Goal: Ask a question

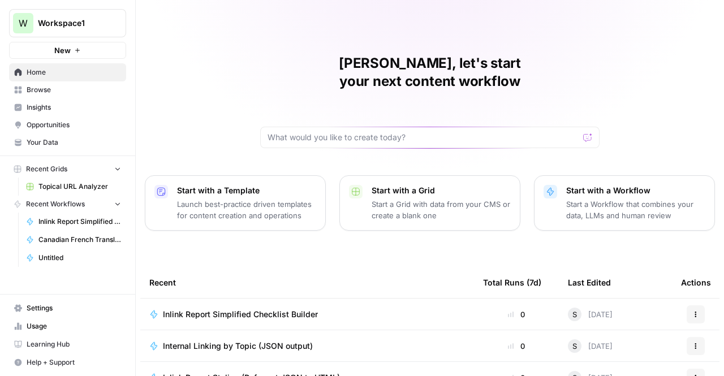
scroll to position [97, 0]
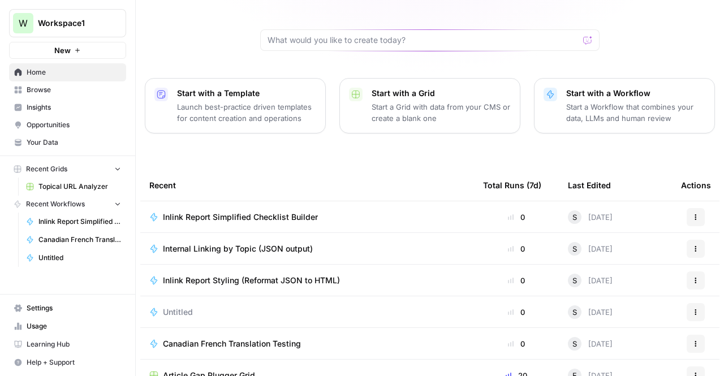
click at [296, 243] on span "Internal Linking by Topic (JSON output)" at bounding box center [238, 248] width 150 height 11
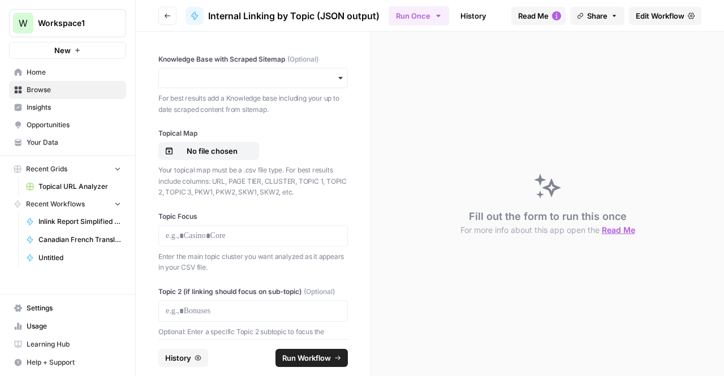
click at [481, 11] on link "History" at bounding box center [473, 16] width 40 height 18
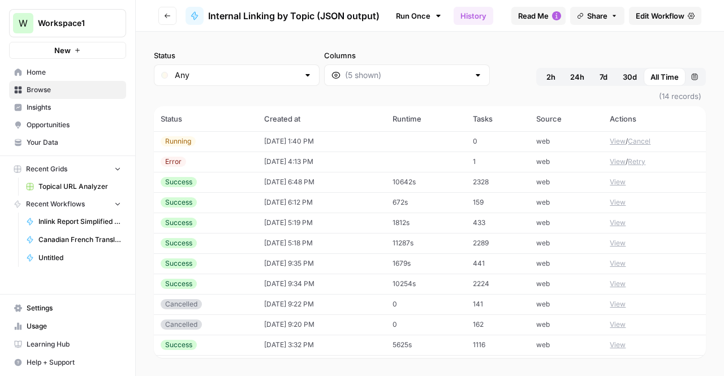
click at [697, 15] on link "Edit Workflow" at bounding box center [665, 16] width 72 height 18
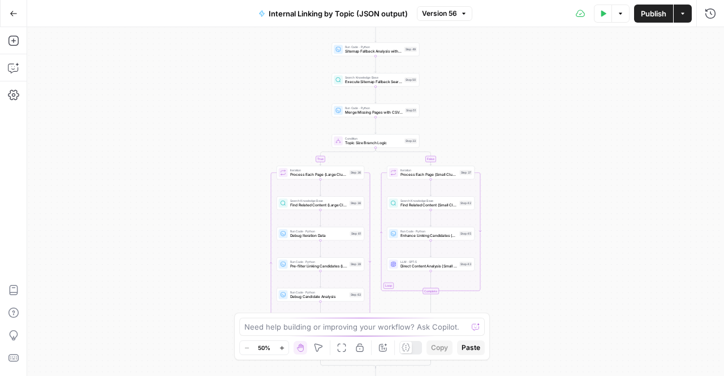
click at [714, 24] on div "Test Data Options Publish Actions Run History" at bounding box center [598, 13] width 252 height 27
click at [714, 20] on button "Run History" at bounding box center [710, 14] width 18 height 18
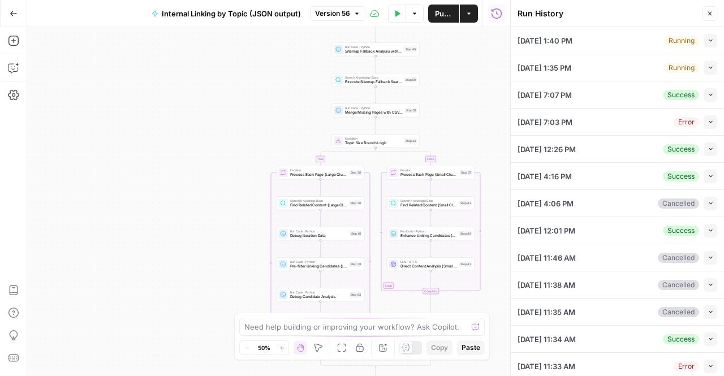
click at [688, 51] on div "[DATE] 1:40 PM Running Collapse" at bounding box center [617, 40] width 200 height 27
click at [703, 67] on button "Collapse" at bounding box center [710, 68] width 14 height 14
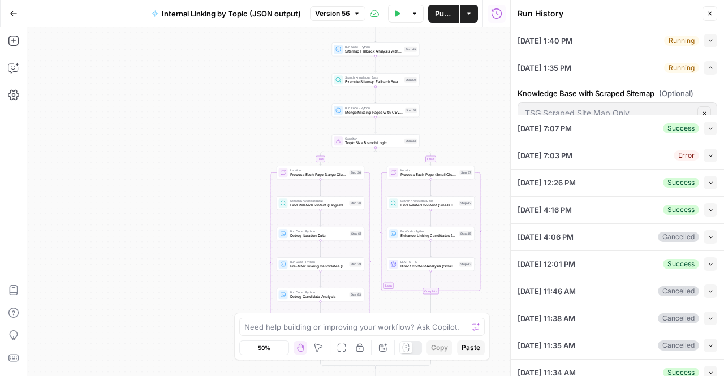
type textarea "[URL][DOMAIN_NAME] [URL][DOMAIN_NAME]"
type textarea "{ "unified_linking_rules": { "description": "Comprehensive internal linking sys…"
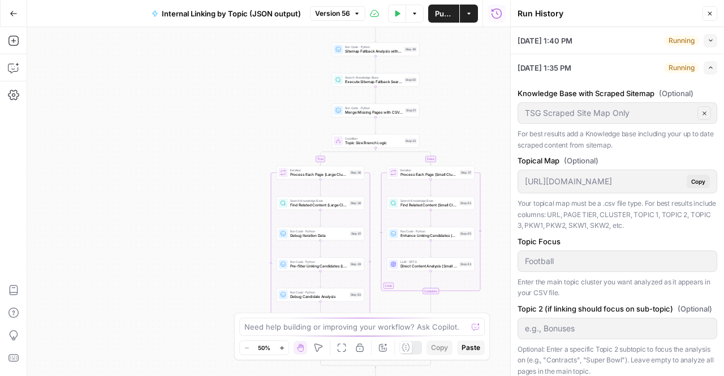
click at [703, 62] on button "Expand" at bounding box center [710, 68] width 14 height 14
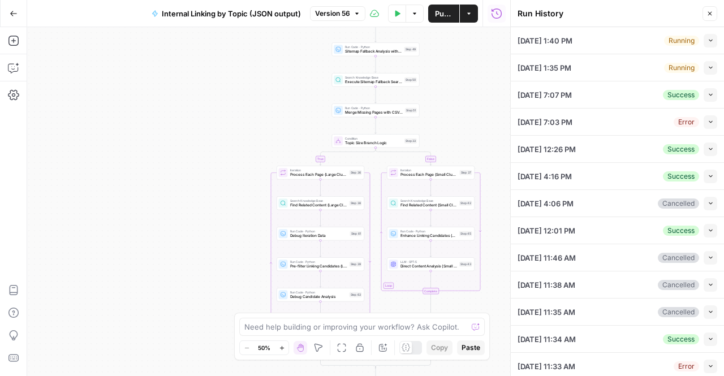
click at [297, 333] on div "Need help building or improving your workflow? Ask Copilot." at bounding box center [361, 327] width 245 height 18
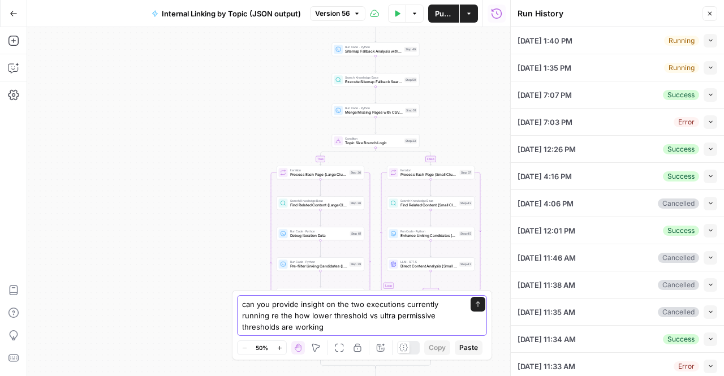
type textarea "can you provide insight on the two executions currently running re the how lowe…"
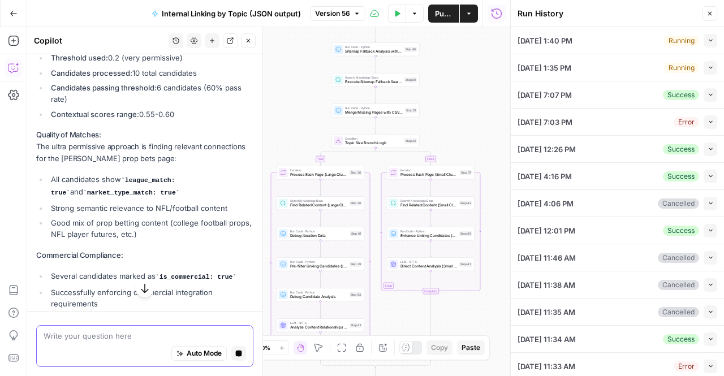
scroll to position [300, 0]
click at [117, 197] on ul "All candidates show league_match: true and market_type_match: true Strong seman…" at bounding box center [144, 206] width 217 height 66
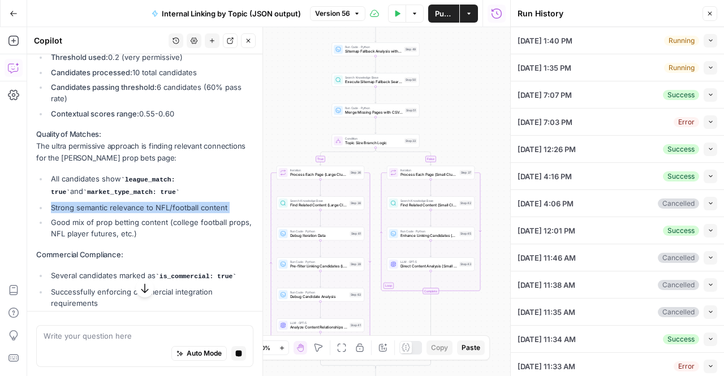
click at [117, 197] on ul "All candidates show league_match: true and market_type_match: true Strong seman…" at bounding box center [144, 206] width 217 height 66
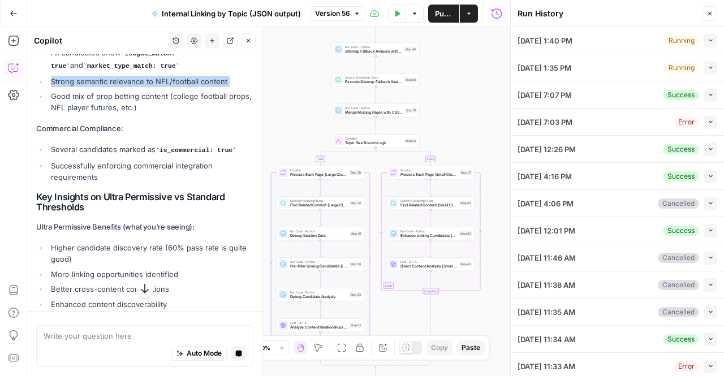
scroll to position [425, 0]
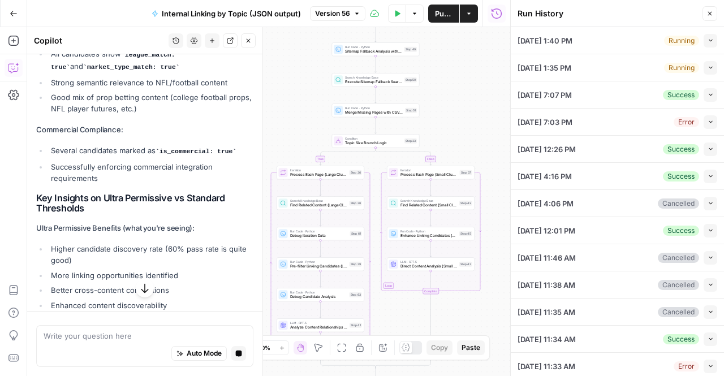
click at [64, 248] on li "Higher candidate discovery rate (60% pass rate is quite good)" at bounding box center [150, 254] width 205 height 23
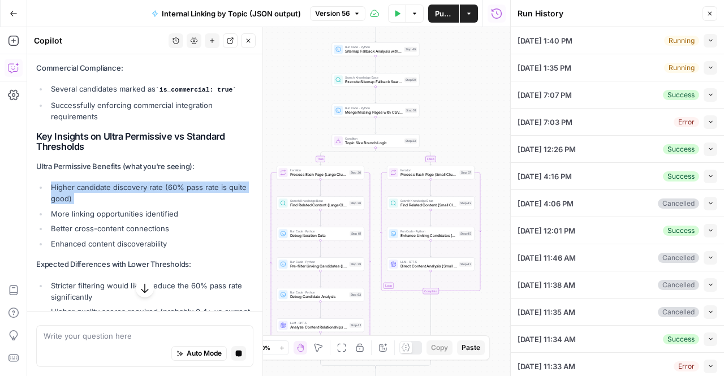
scroll to position [486, 0]
click at [64, 248] on div "Looking at the execution data, I can see you're running the "ultra permissive" …" at bounding box center [144, 88] width 217 height 742
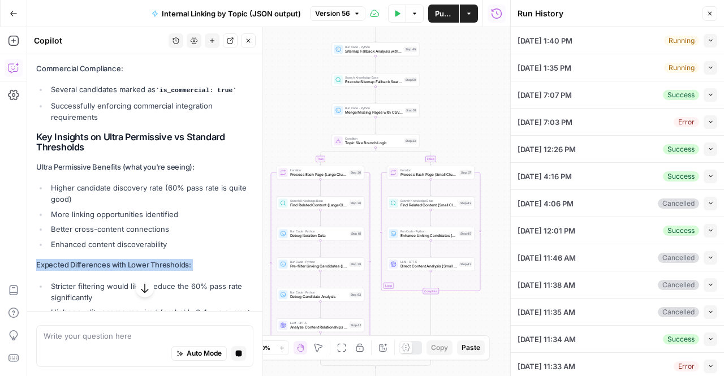
click at [64, 248] on div "Looking at the execution data, I can see you're running the "ultra permissive" …" at bounding box center [144, 88] width 217 height 742
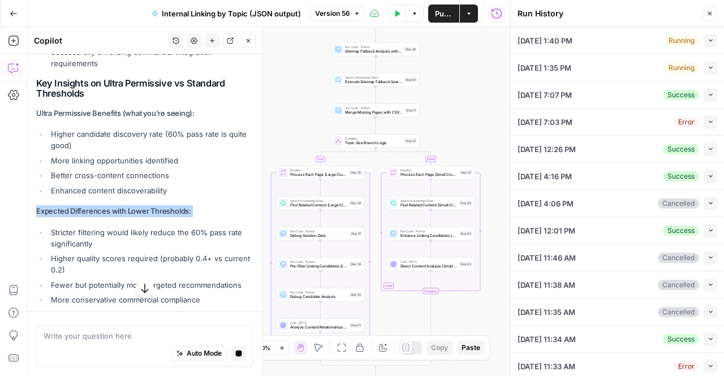
scroll to position [541, 0]
click at [64, 248] on ul "Stricter filtering would likely reduce the 60% pass rate significantly Higher q…" at bounding box center [144, 265] width 217 height 79
click at [77, 215] on div "Looking at the execution data, I can see you're running the "ultra permissive" …" at bounding box center [144, 34] width 217 height 742
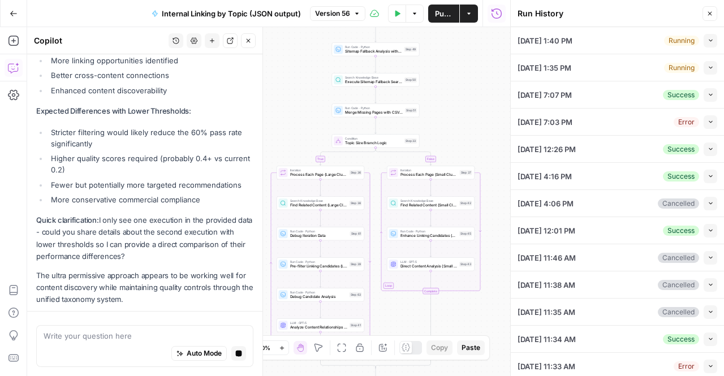
scroll to position [640, 0]
click at [703, 73] on button "Collapse" at bounding box center [710, 68] width 14 height 14
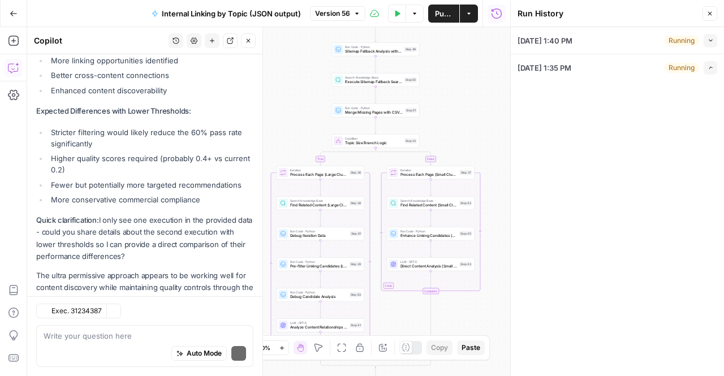
scroll to position [673, 0]
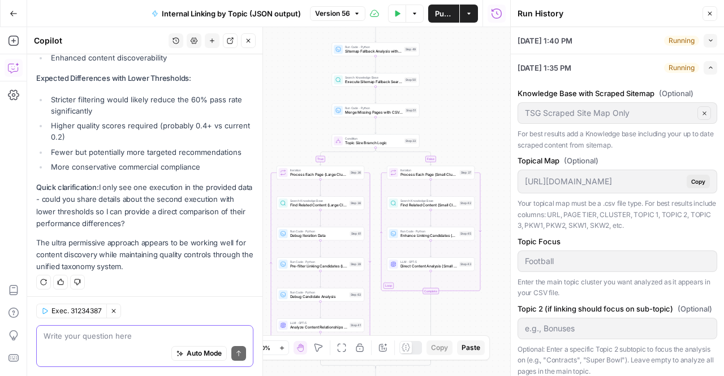
click at [125, 339] on textarea at bounding box center [145, 335] width 202 height 11
click at [603, 25] on header "Run History Close" at bounding box center [617, 13] width 213 height 27
click at [596, 40] on div "[DATE] 1:40 PM Running Collapse" at bounding box center [617, 40] width 200 height 27
click at [709, 39] on li "[DATE] 1:40 PM Running Collapse View Logs" at bounding box center [617, 40] width 213 height 27
click at [706, 39] on button "Collapse" at bounding box center [710, 41] width 14 height 14
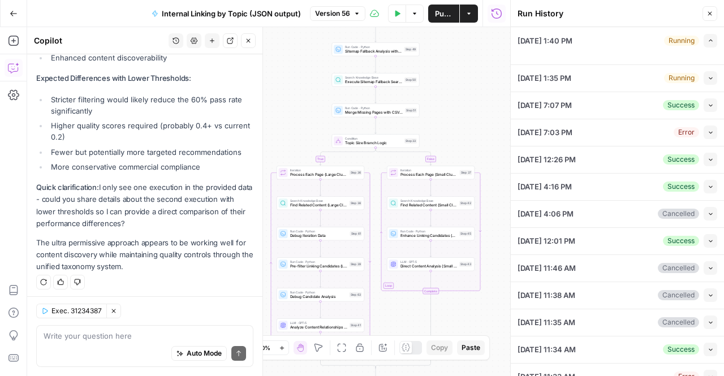
type input "TSG Scraped Site Map Only"
type input "Football"
type input "null"
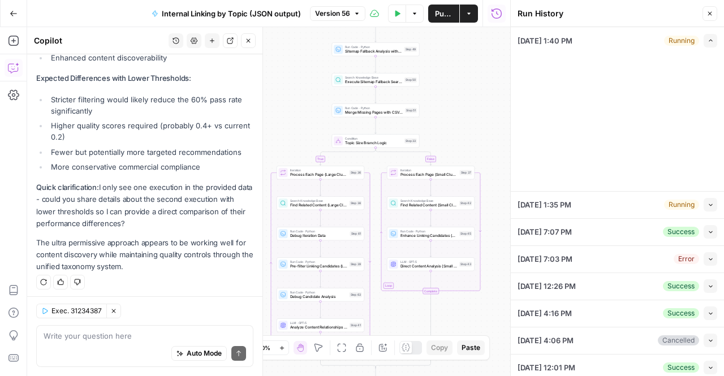
type textarea "[URL][DOMAIN_NAME] [URL][DOMAIN_NAME]"
type textarea "{ "unified_linking_rules": { "description": "Comprehensive internal linking sys…"
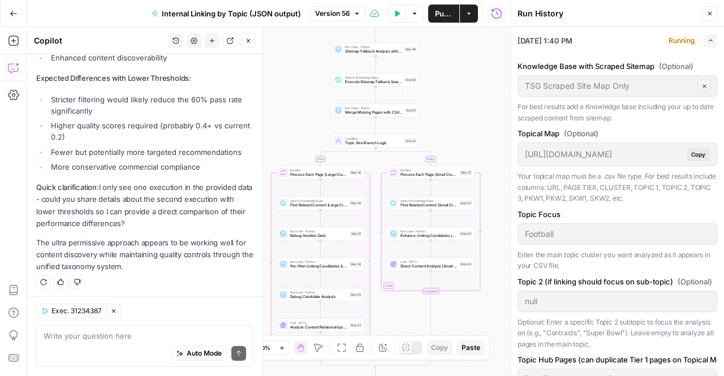
click at [707, 40] on icon "button" at bounding box center [710, 40] width 6 height 6
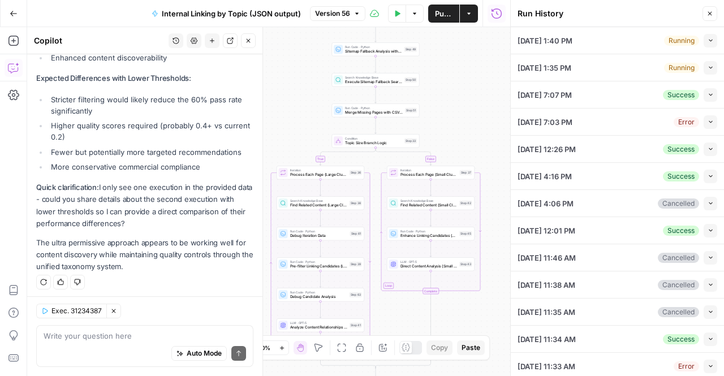
click at [581, 76] on div "[DATE] 1:35 PM Running Collapse" at bounding box center [617, 67] width 200 height 27
click at [571, 68] on span "[DATE] 1:35 PM" at bounding box center [544, 67] width 54 height 11
click at [707, 67] on icon "button" at bounding box center [710, 67] width 6 height 6
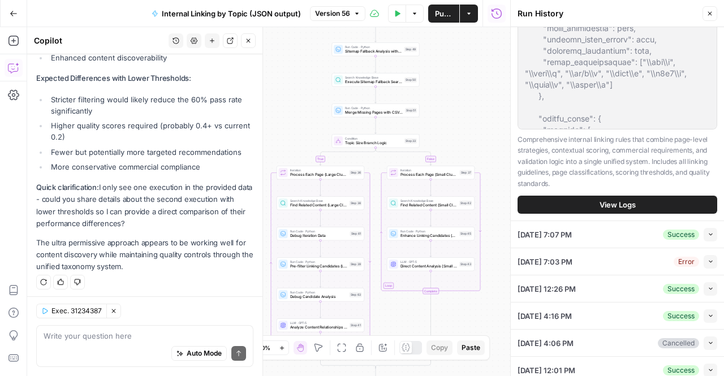
scroll to position [600, 0]
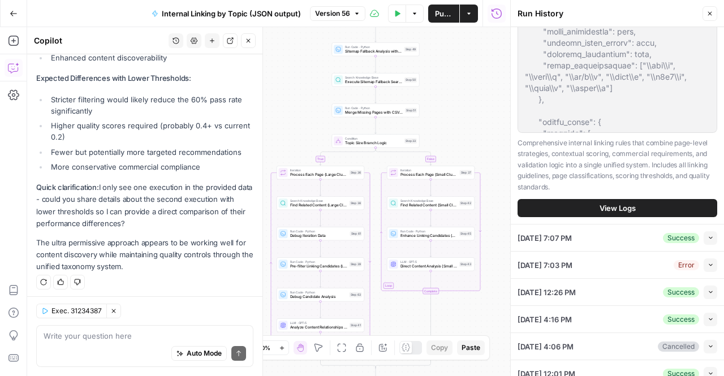
click at [600, 214] on span "View Logs" at bounding box center [617, 207] width 36 height 11
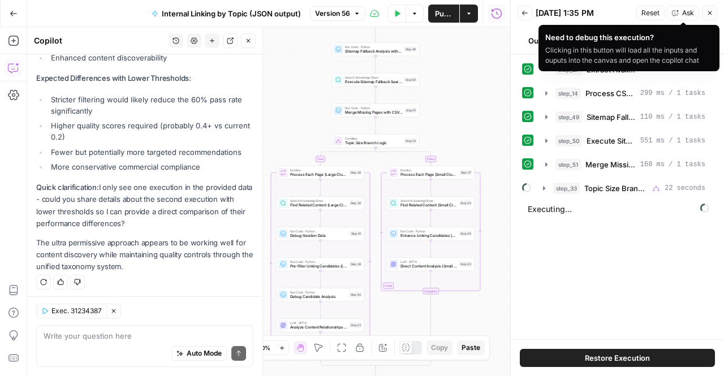
click at [682, 11] on button "Ask" at bounding box center [683, 13] width 32 height 15
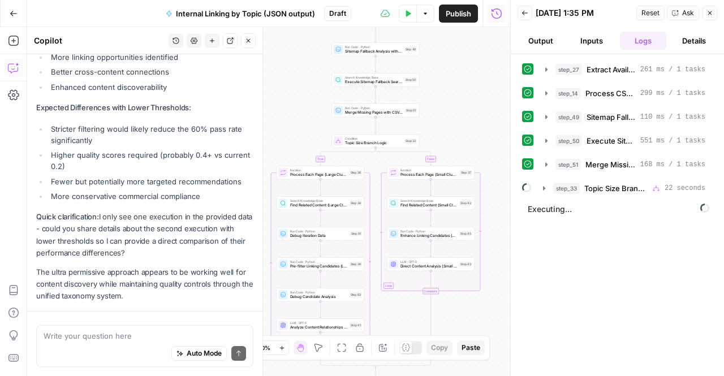
scroll to position [640, 0]
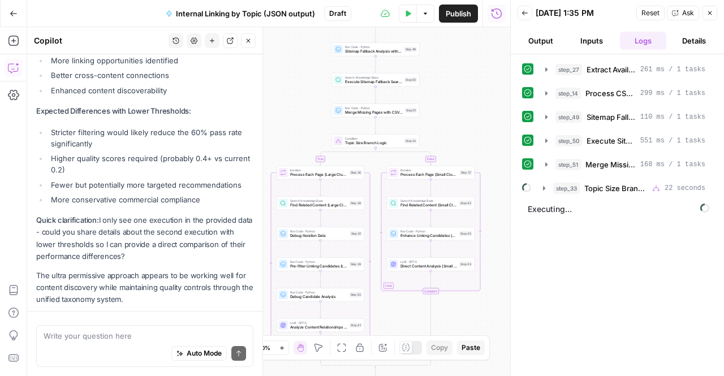
click at [75, 360] on div "Auto Mode Send" at bounding box center [145, 354] width 202 height 25
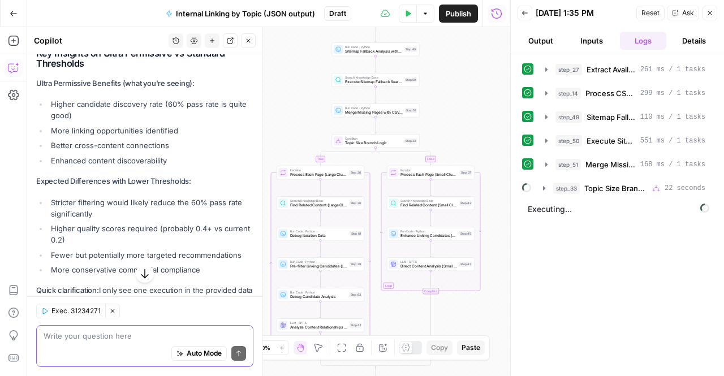
drag, startPoint x: 218, startPoint y: 184, endPoint x: 105, endPoint y: 339, distance: 191.8
click at [105, 339] on textarea at bounding box center [145, 335] width 202 height 11
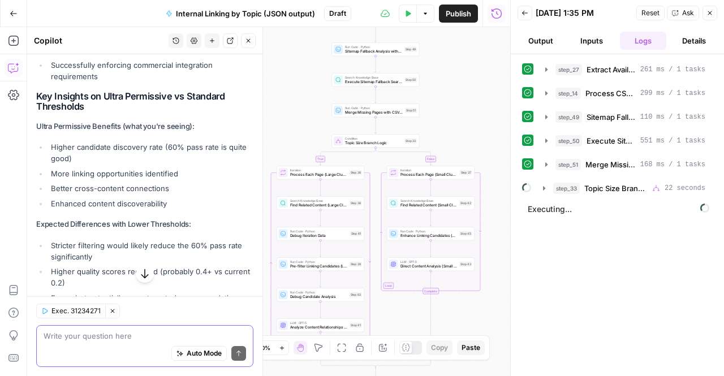
scroll to position [526, 0]
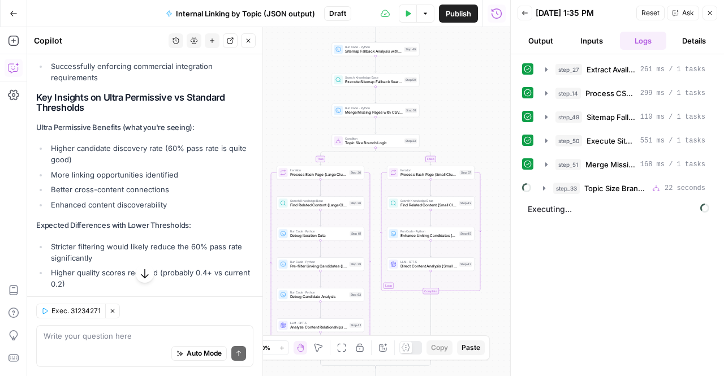
click at [586, 37] on button "Inputs" at bounding box center [591, 41] width 46 height 18
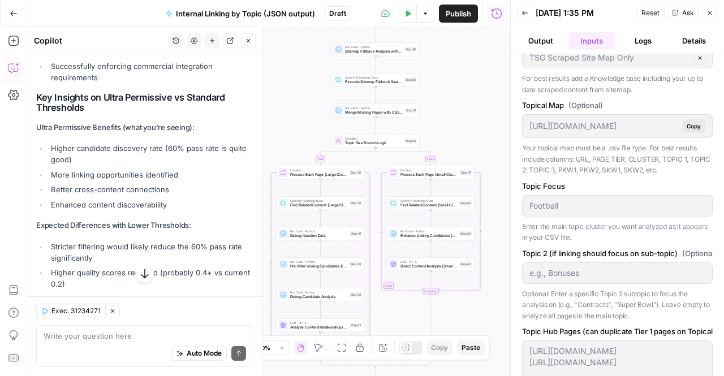
scroll to position [27, 0]
click at [86, 336] on textarea at bounding box center [145, 335] width 202 height 11
type textarea "t"
click at [110, 322] on div "Exec. 31234271 Clear Selection Write your question here Auto Mode Send" at bounding box center [144, 336] width 235 height 80
click at [174, 169] on li "More linking opportunities identified" at bounding box center [150, 174] width 205 height 11
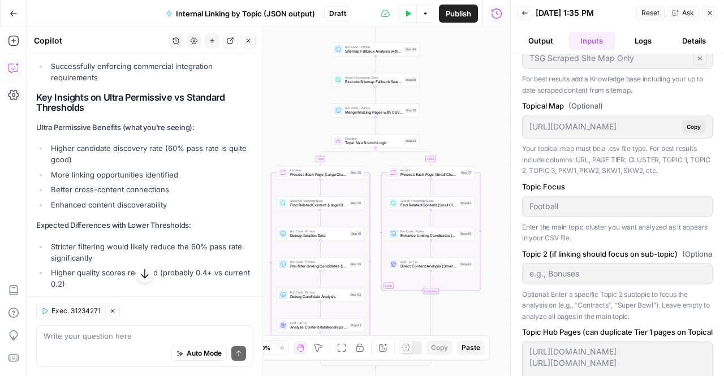
scroll to position [0, 0]
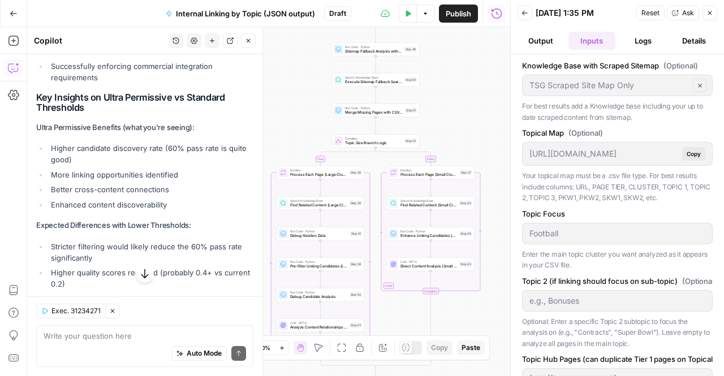
click at [525, 11] on icon "button" at bounding box center [524, 13] width 7 height 7
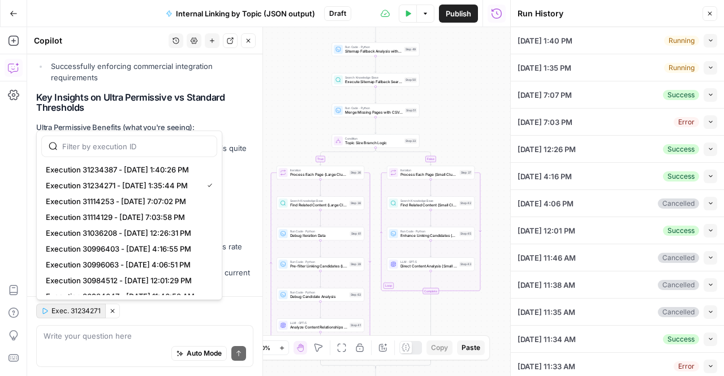
click at [55, 312] on span "Exec. 31234271" at bounding box center [75, 311] width 49 height 10
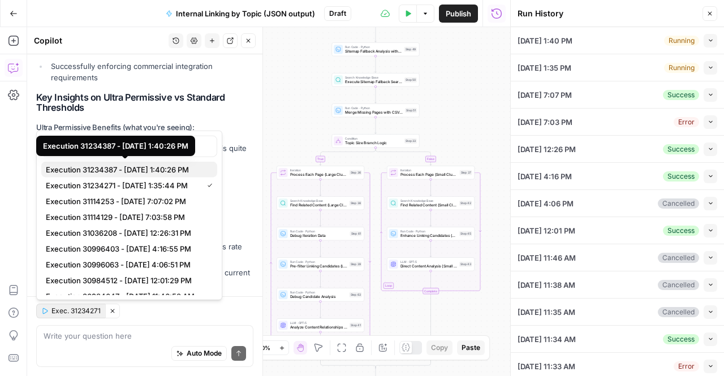
click at [156, 172] on span "Execution 31234387 - [DATE] 1:40:26 PM" at bounding box center [127, 169] width 162 height 11
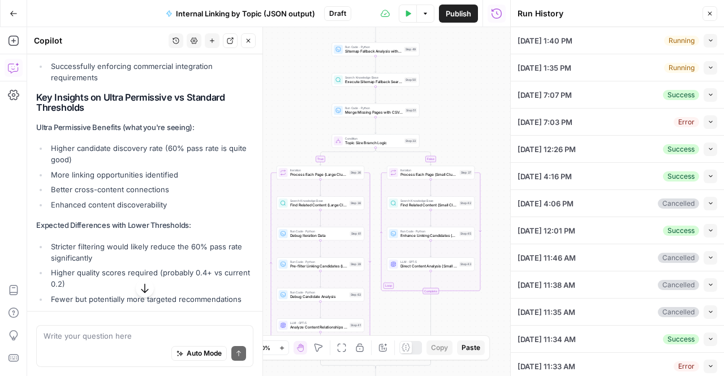
click at [136, 288] on button "button" at bounding box center [145, 288] width 18 height 18
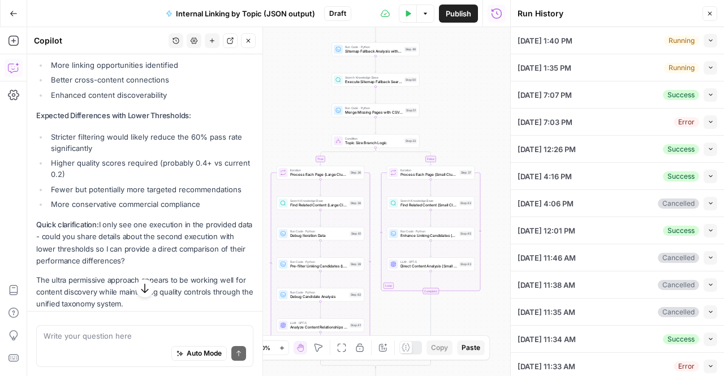
scroll to position [640, 0]
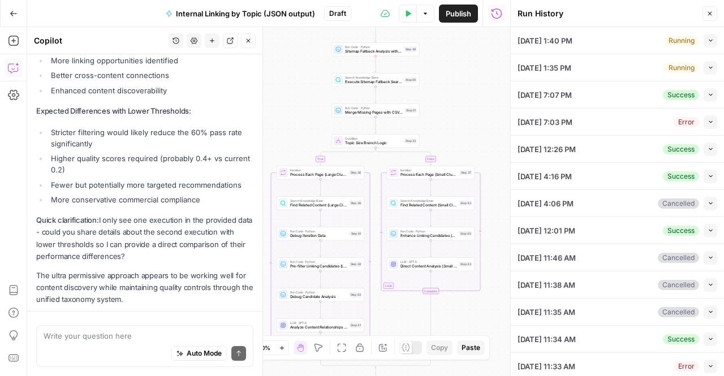
click at [126, 329] on div "Write your question here Auto Mode Send" at bounding box center [144, 346] width 217 height 42
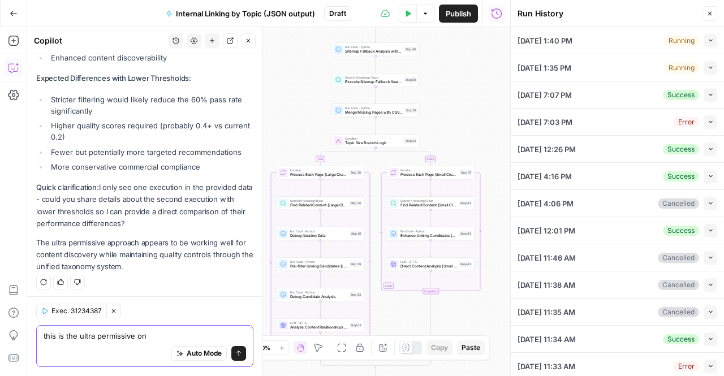
type textarea "this is the ultra permissive one"
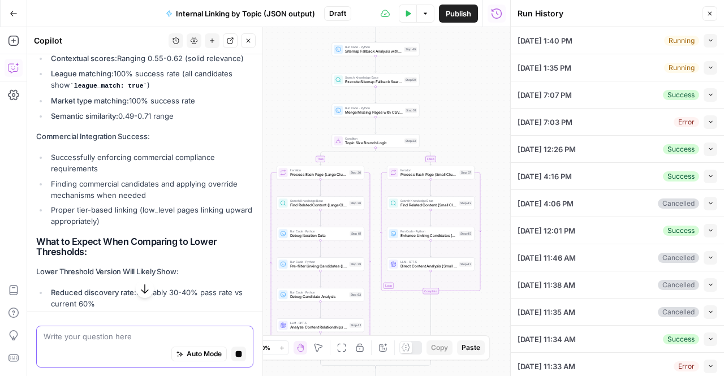
scroll to position [1121, 0]
click at [152, 129] on div "Got it! Looking at this ultra permissive execution, here's what I can observe a…" at bounding box center [144, 239] width 217 height 766
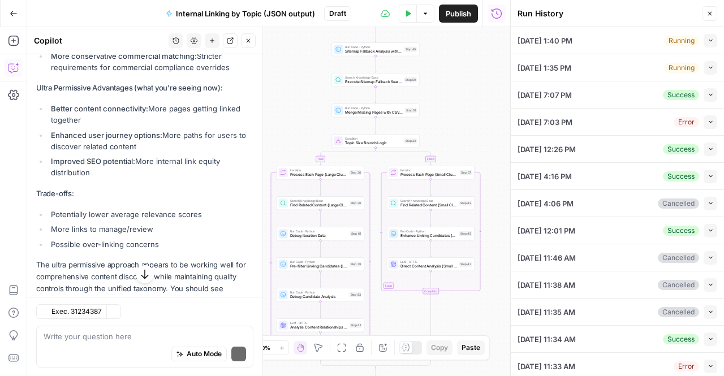
scroll to position [1479, 0]
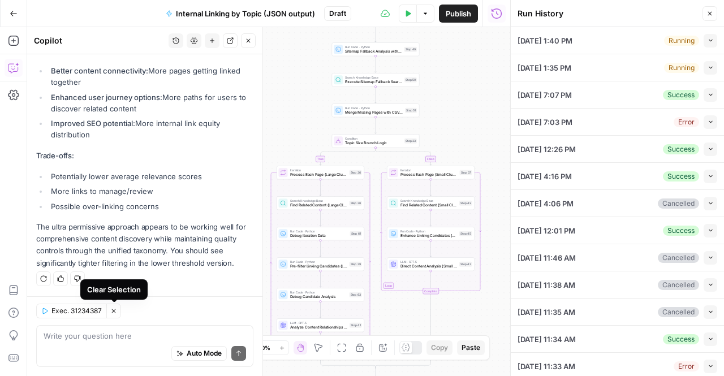
click at [116, 314] on icon "button" at bounding box center [113, 311] width 7 height 7
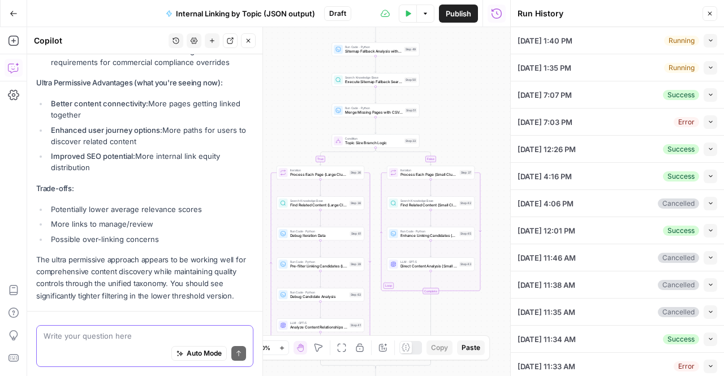
click at [58, 336] on textarea at bounding box center [145, 335] width 202 height 11
click at [92, 314] on div "Write your question here Auto Mode Send" at bounding box center [144, 343] width 235 height 65
click at [580, 46] on div "[DATE] 1:40 PM Running Collapse" at bounding box center [617, 40] width 200 height 27
click at [564, 40] on span "[DATE] 1:40 PM" at bounding box center [544, 40] width 55 height 11
click at [493, 7] on button "Run History" at bounding box center [496, 14] width 18 height 18
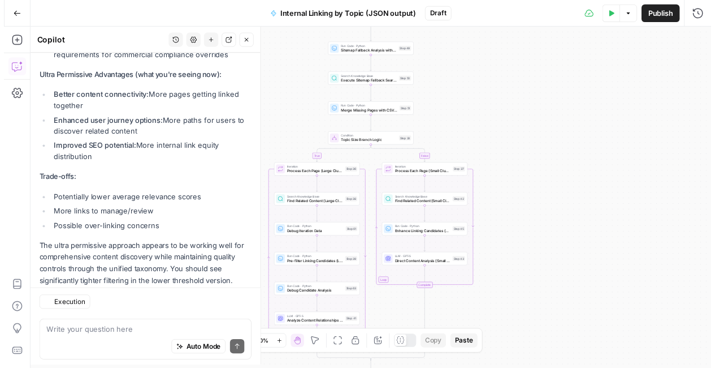
scroll to position [1479, 0]
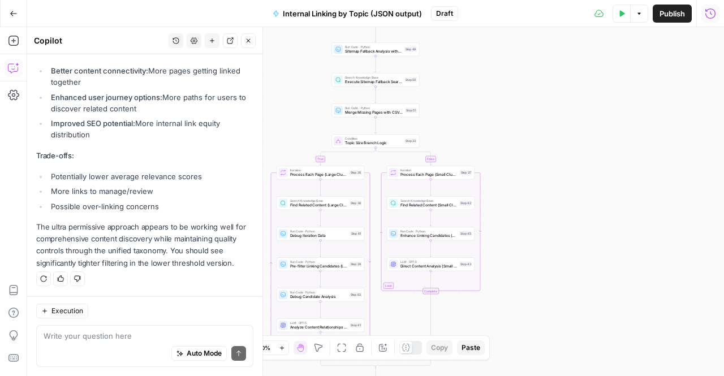
click at [722, 6] on div "Test Data Options Publish Run History" at bounding box center [591, 13] width 266 height 27
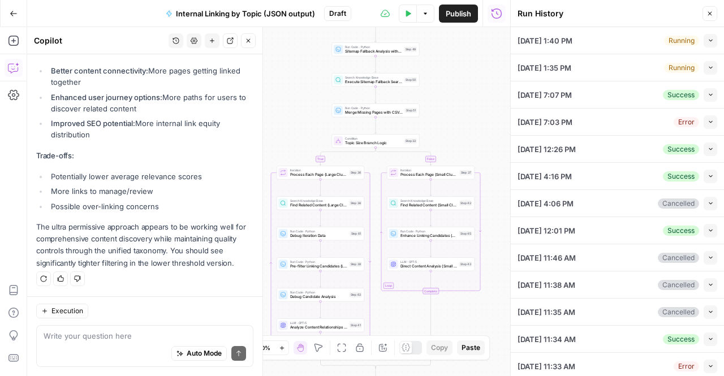
click at [559, 47] on div "[DATE] 1:40 PM Running Collapse" at bounding box center [617, 40] width 200 height 27
click at [61, 316] on span "Execution" at bounding box center [67, 311] width 32 height 10
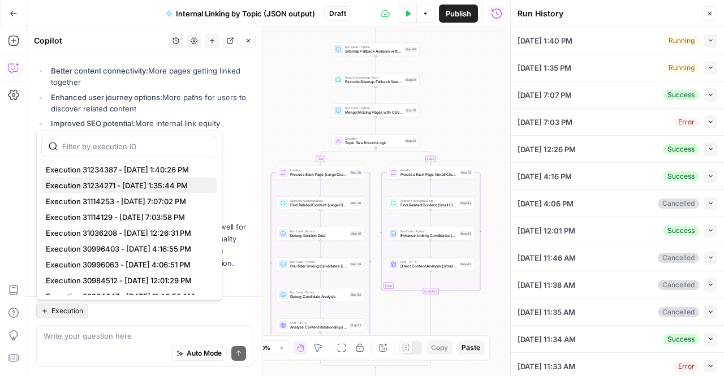
click at [155, 182] on span "Execution 31234271 - [DATE] 1:35:44 PM" at bounding box center [127, 185] width 162 height 11
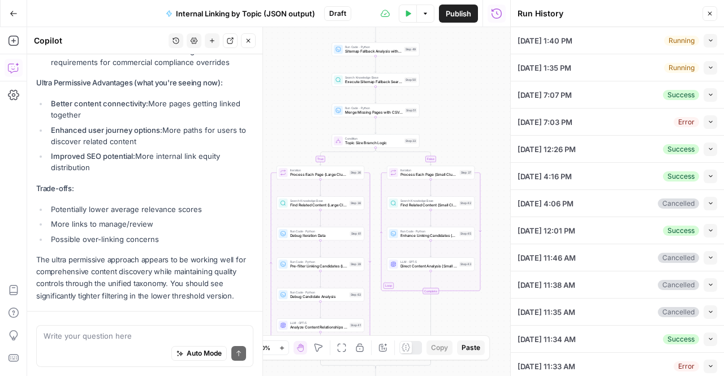
scroll to position [1447, 0]
click at [110, 327] on div "Write your question here Auto Mode Send" at bounding box center [144, 346] width 217 height 42
click at [63, 330] on div "Write your question here Auto Mode Send" at bounding box center [144, 346] width 217 height 42
click at [60, 316] on div "Write your question here Auto Mode Send" at bounding box center [144, 343] width 235 height 65
click at [123, 262] on p "The ultra permissive approach appears to be working well for comprehensive cont…" at bounding box center [144, 278] width 217 height 48
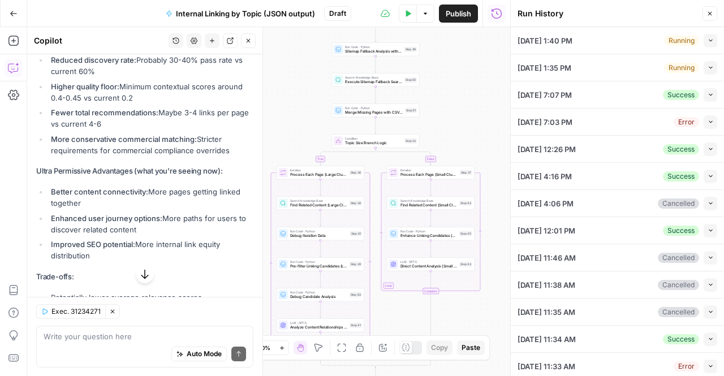
scroll to position [1479, 0]
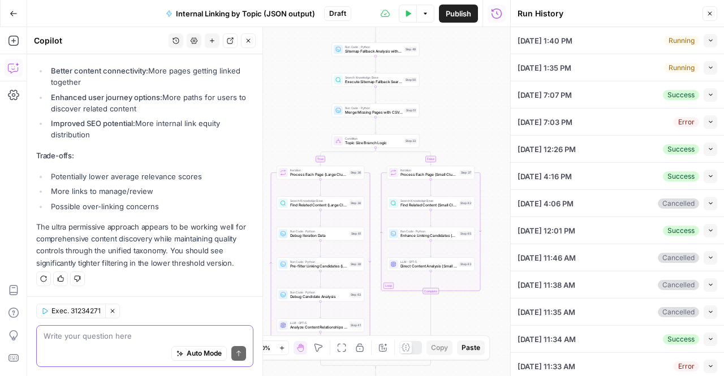
click at [94, 331] on textarea at bounding box center [145, 335] width 202 height 11
type textarea "this is the run with slightly less permissive thresholds"
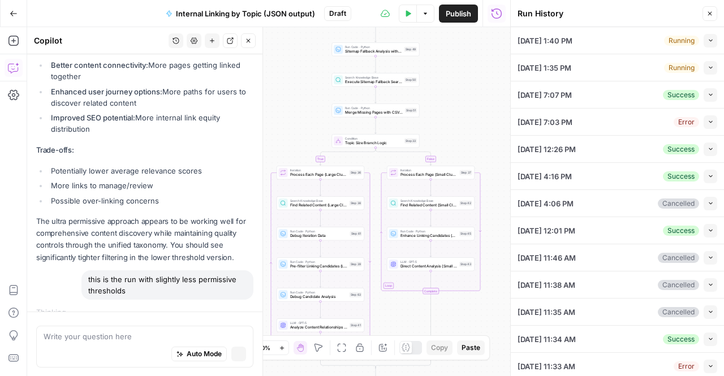
scroll to position [1501, 0]
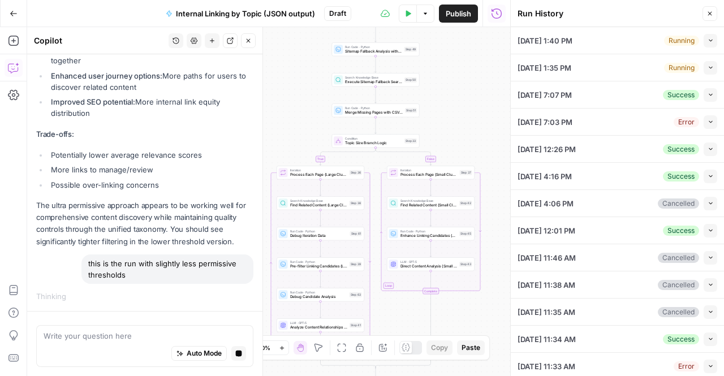
click at [103, 227] on p "The ultra permissive approach appears to be working well for comprehensive cont…" at bounding box center [144, 224] width 217 height 48
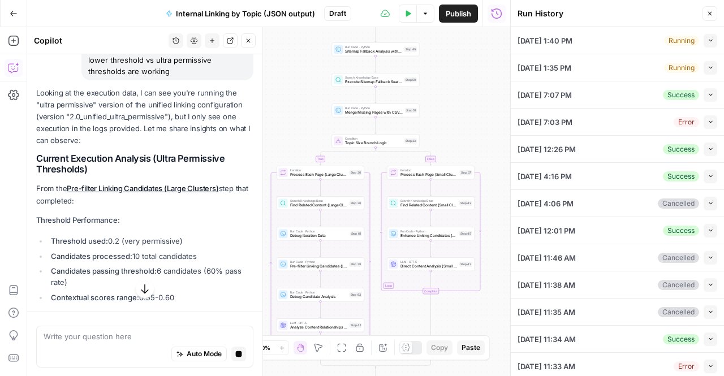
scroll to position [117, 0]
click at [88, 236] on strong "Threshold used:" at bounding box center [79, 240] width 57 height 9
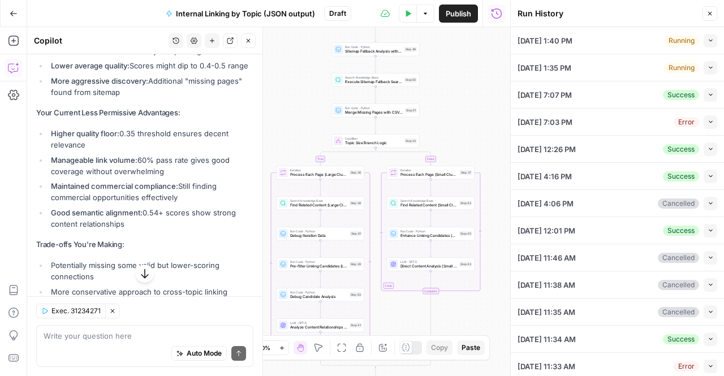
scroll to position [2200, 0]
